Goal: Find contact information: Find phone number

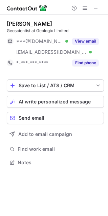
scroll to position [158, 108]
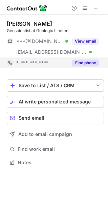
click at [92, 61] on button "Find phone" at bounding box center [85, 63] width 27 height 7
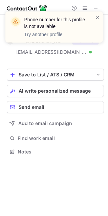
scroll to position [147, 108]
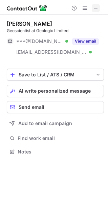
click at [97, 7] on span at bounding box center [95, 7] width 5 height 5
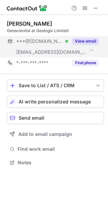
scroll to position [158, 108]
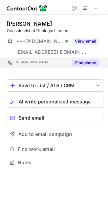
click at [80, 62] on button "Find phone" at bounding box center [85, 63] width 27 height 7
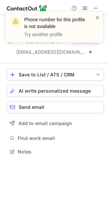
scroll to position [147, 108]
click at [94, 7] on div "Phone number for this profile is not available Try another profile" at bounding box center [54, 30] width 108 height 50
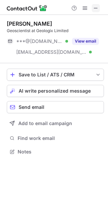
click at [94, 7] on span at bounding box center [95, 7] width 5 height 5
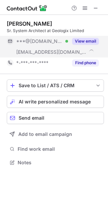
scroll to position [158, 108]
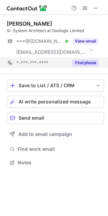
click at [83, 60] on button "Find phone" at bounding box center [85, 63] width 27 height 7
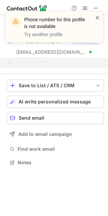
click at [95, 17] on span at bounding box center [97, 17] width 5 height 7
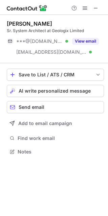
scroll to position [147, 108]
click at [93, 8] on span at bounding box center [95, 7] width 5 height 5
